Goal: Task Accomplishment & Management: Use online tool/utility

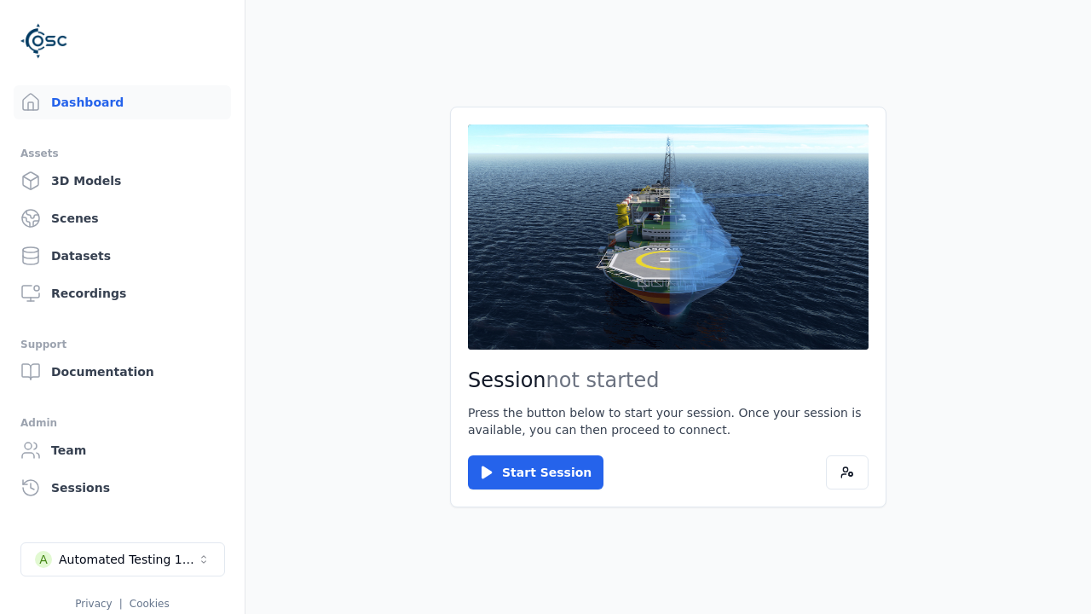
click at [122, 181] on link "3D Models" at bounding box center [122, 181] width 217 height 34
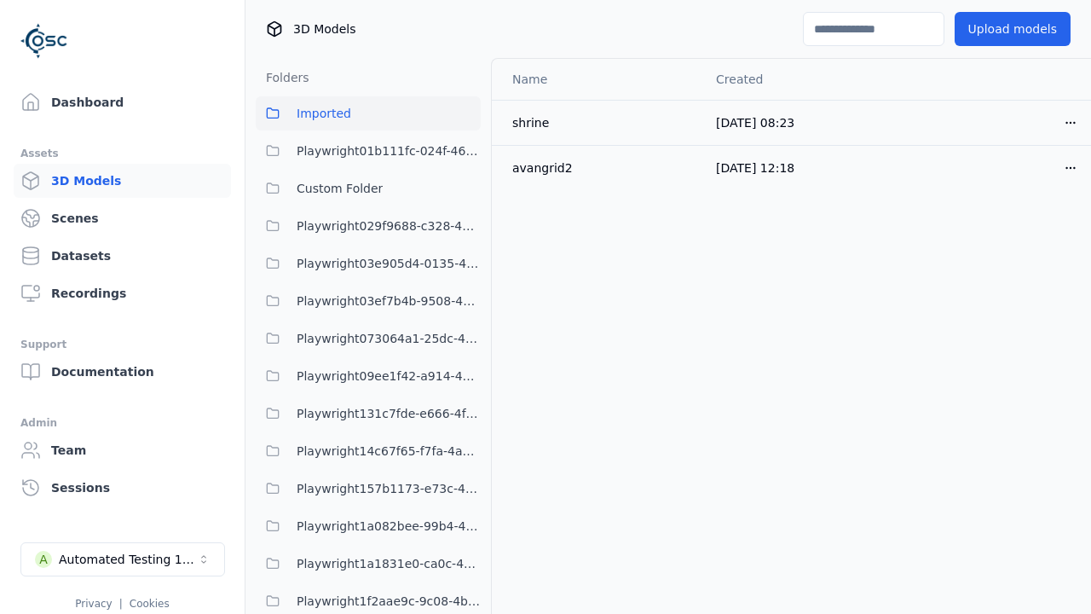
click at [1070, 122] on html "Support Dashboard Assets 3D Models Scenes Datasets Recordings Support Documenta…" at bounding box center [545, 307] width 1091 height 614
click at [1033, 216] on div "Move" at bounding box center [1033, 215] width 101 height 27
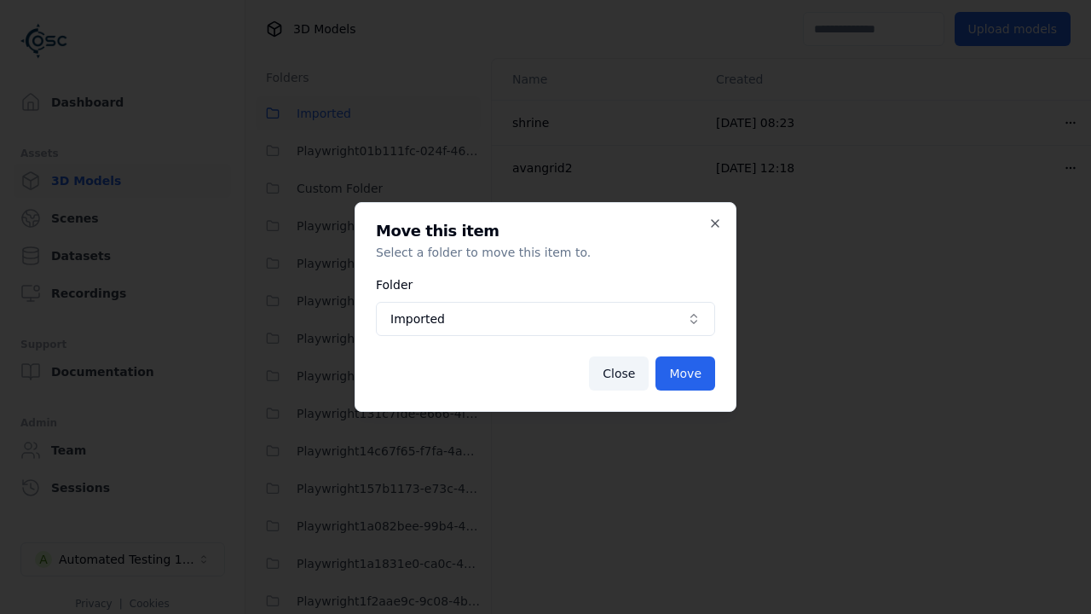
click at [545, 319] on span "Imported" at bounding box center [535, 318] width 290 height 17
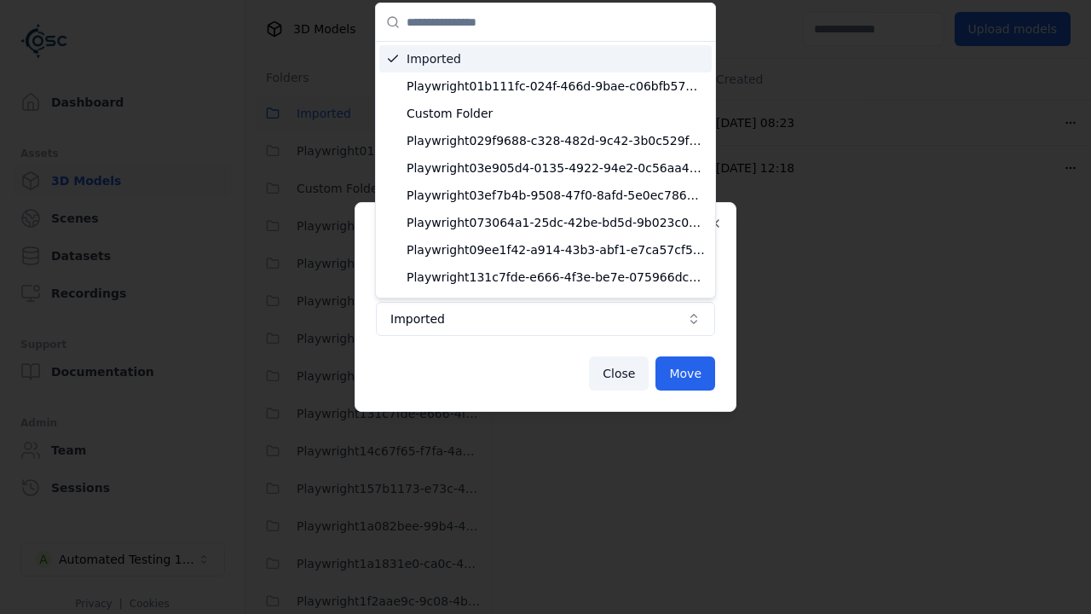
click at [556, 113] on span "Custom Folder" at bounding box center [555, 113] width 298 height 17
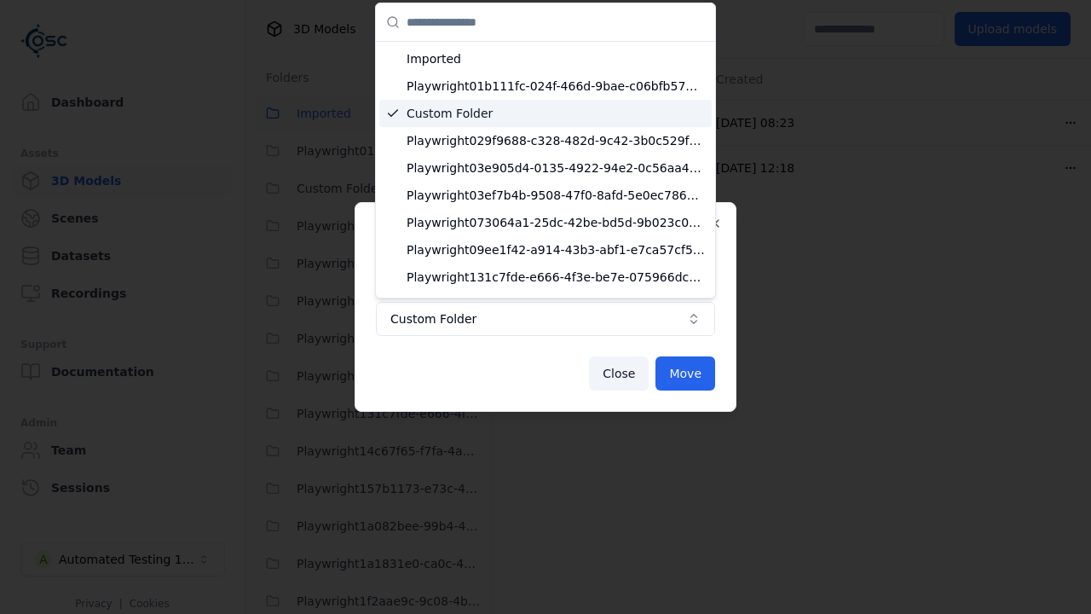
click at [685, 373] on button "Move" at bounding box center [685, 373] width 60 height 34
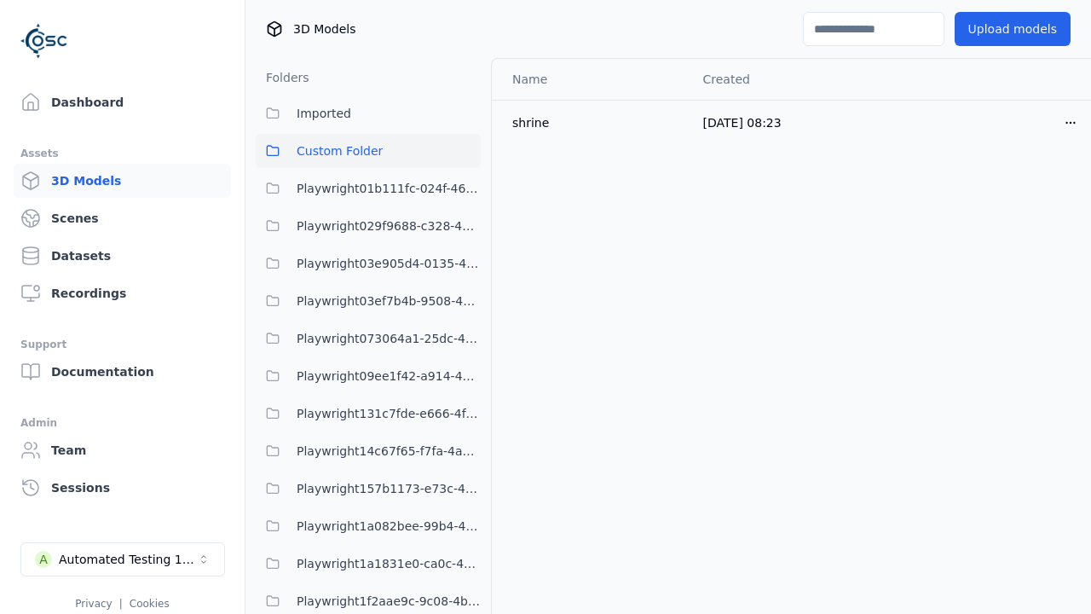
click at [368, 151] on span "Custom Folder" at bounding box center [340, 151] width 86 height 20
click at [1070, 122] on html "Support Dashboard Assets 3D Models Scenes Datasets Recordings Support Documenta…" at bounding box center [545, 307] width 1091 height 614
click at [1033, 216] on div "Move" at bounding box center [1033, 215] width 101 height 27
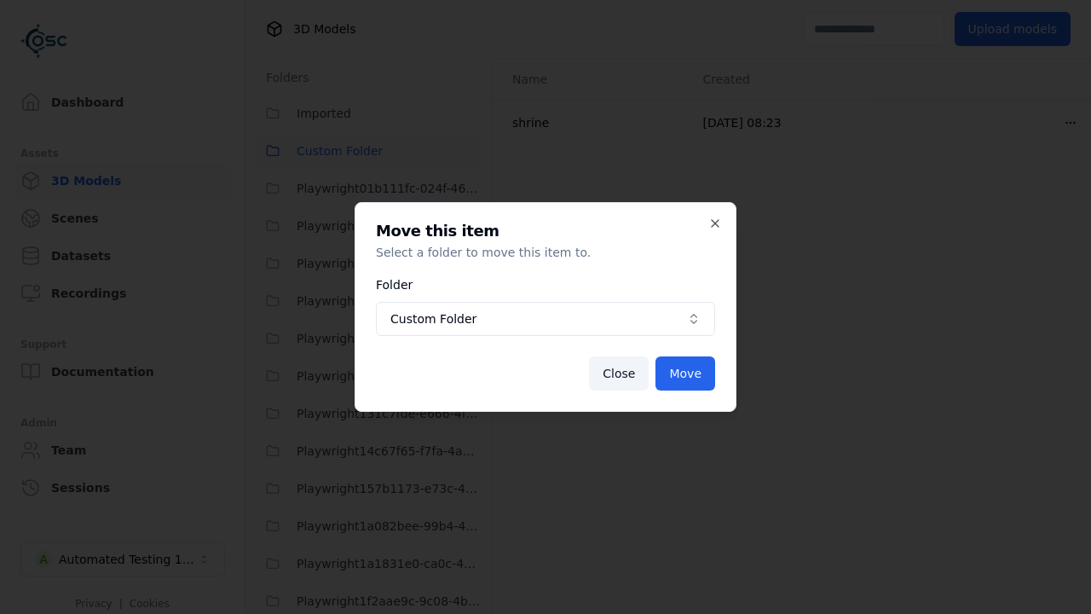
click at [545, 319] on span "Custom Folder" at bounding box center [535, 318] width 290 height 17
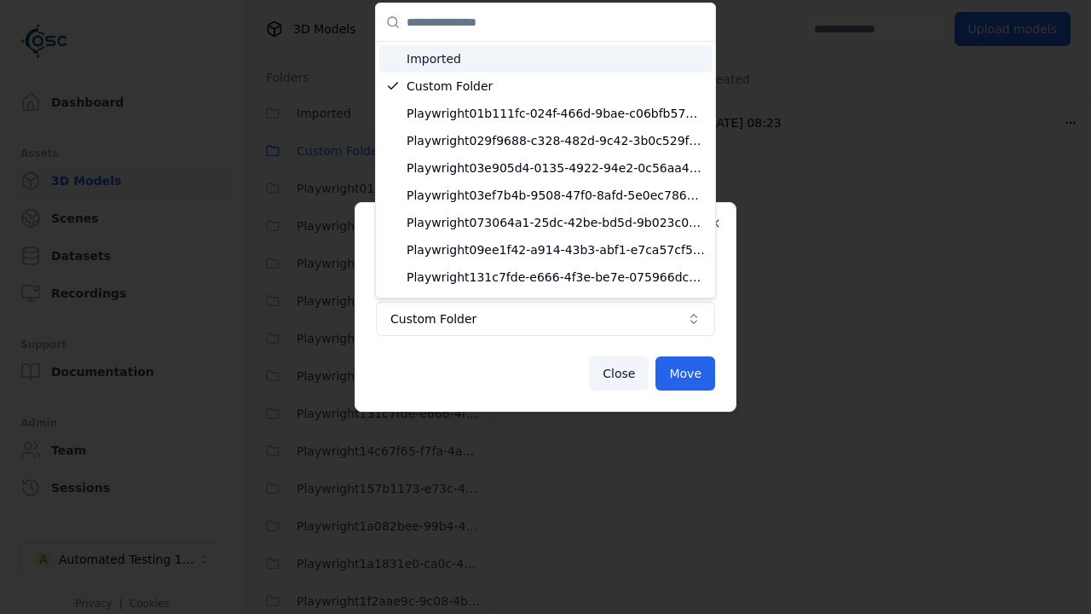
click at [545, 59] on span "Imported" at bounding box center [555, 58] width 298 height 17
click at [685, 373] on button "Move" at bounding box center [685, 373] width 60 height 34
